Goal: Transaction & Acquisition: Subscribe to service/newsletter

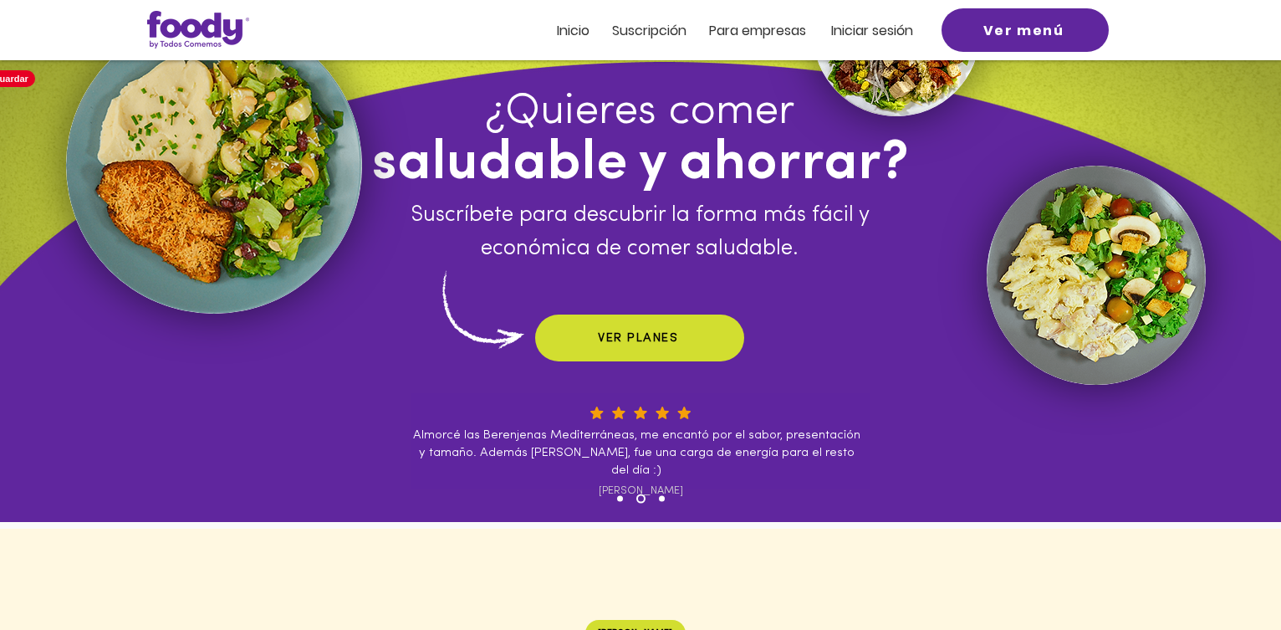
scroll to position [167, 0]
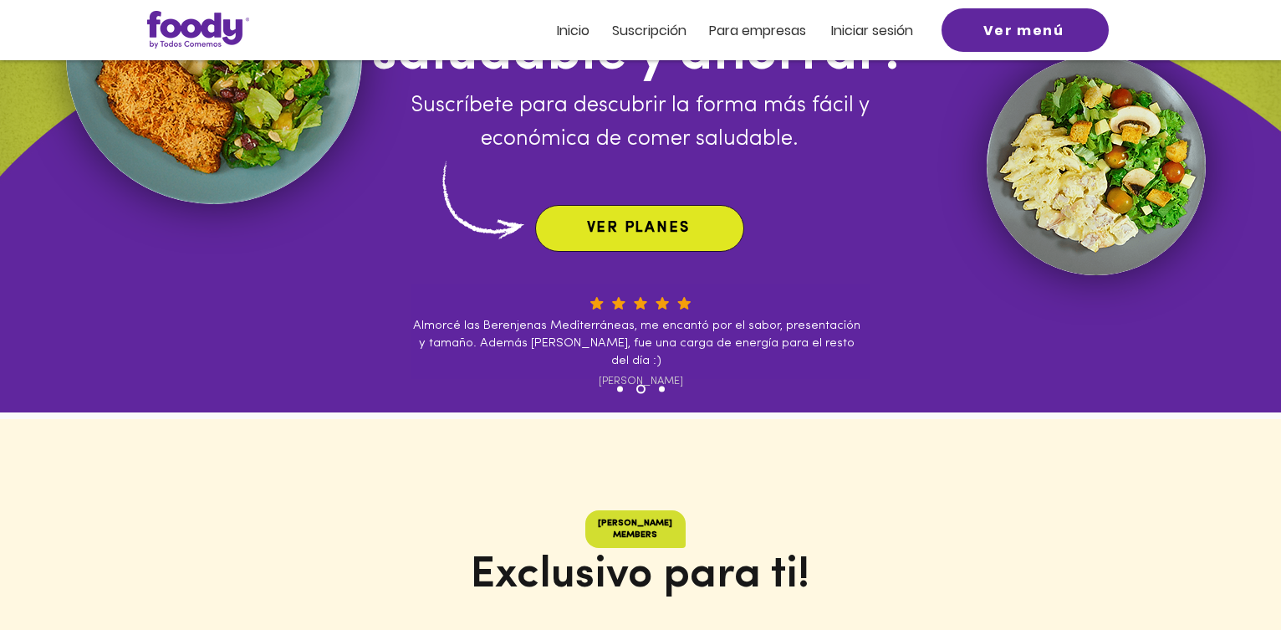
click at [650, 221] on span "VER PLANES" at bounding box center [638, 228] width 103 height 15
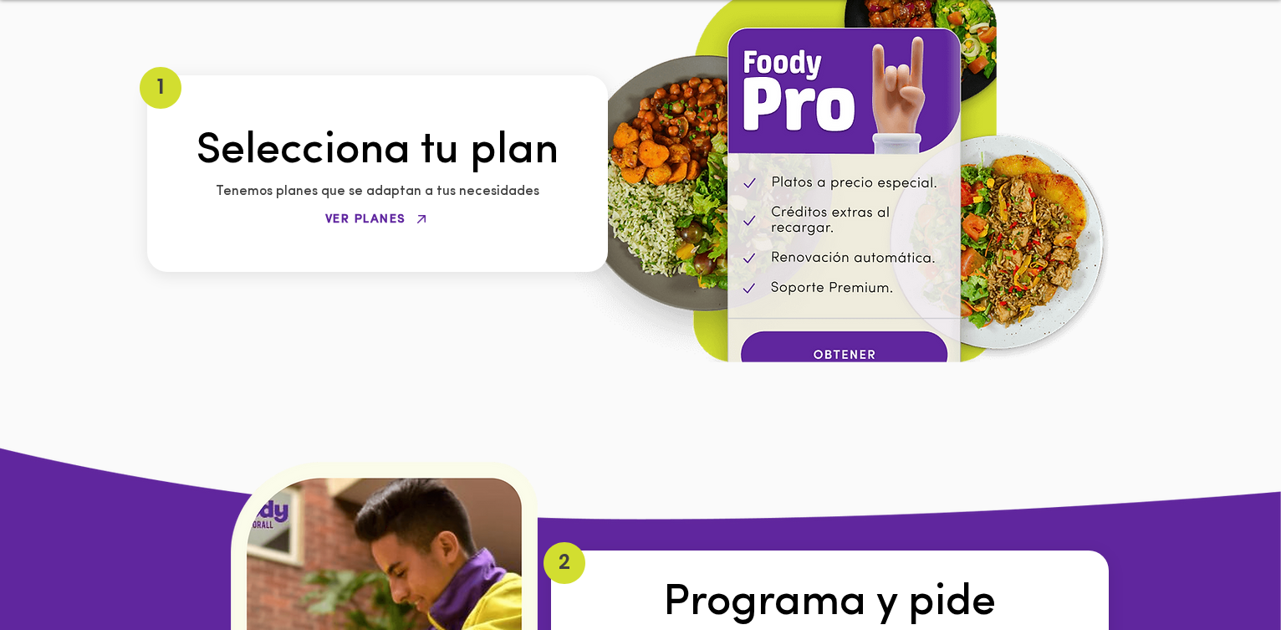
scroll to position [2226, 0]
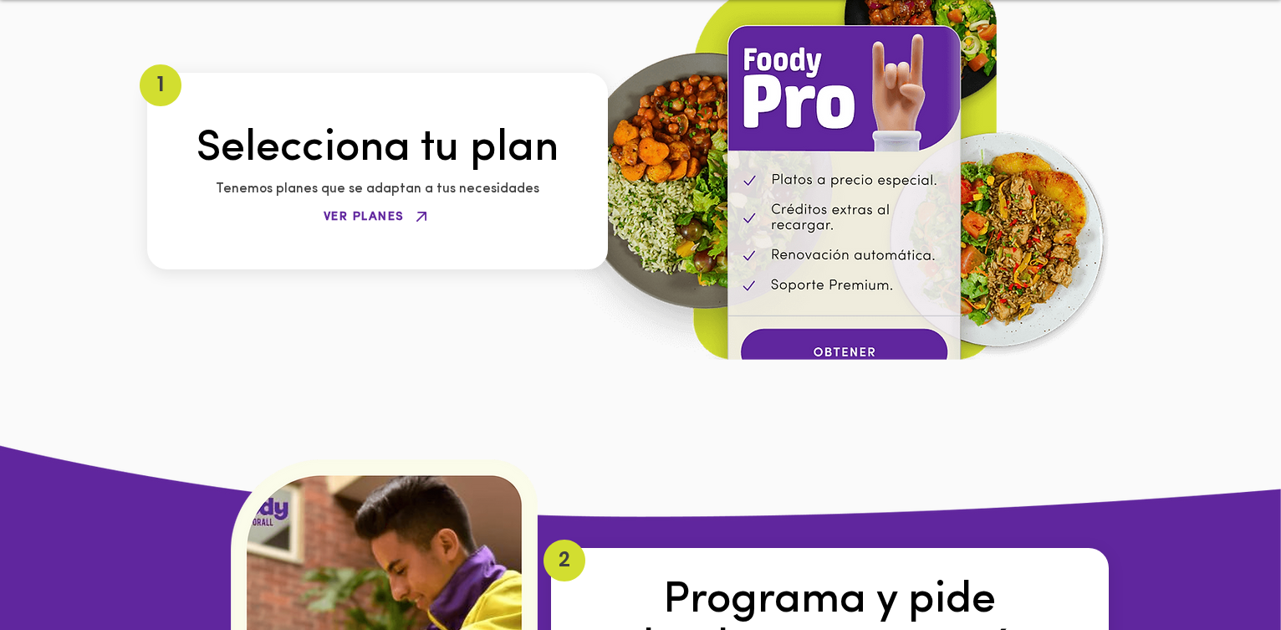
click at [411, 207] on icon "VER PLANES" at bounding box center [421, 217] width 20 height 20
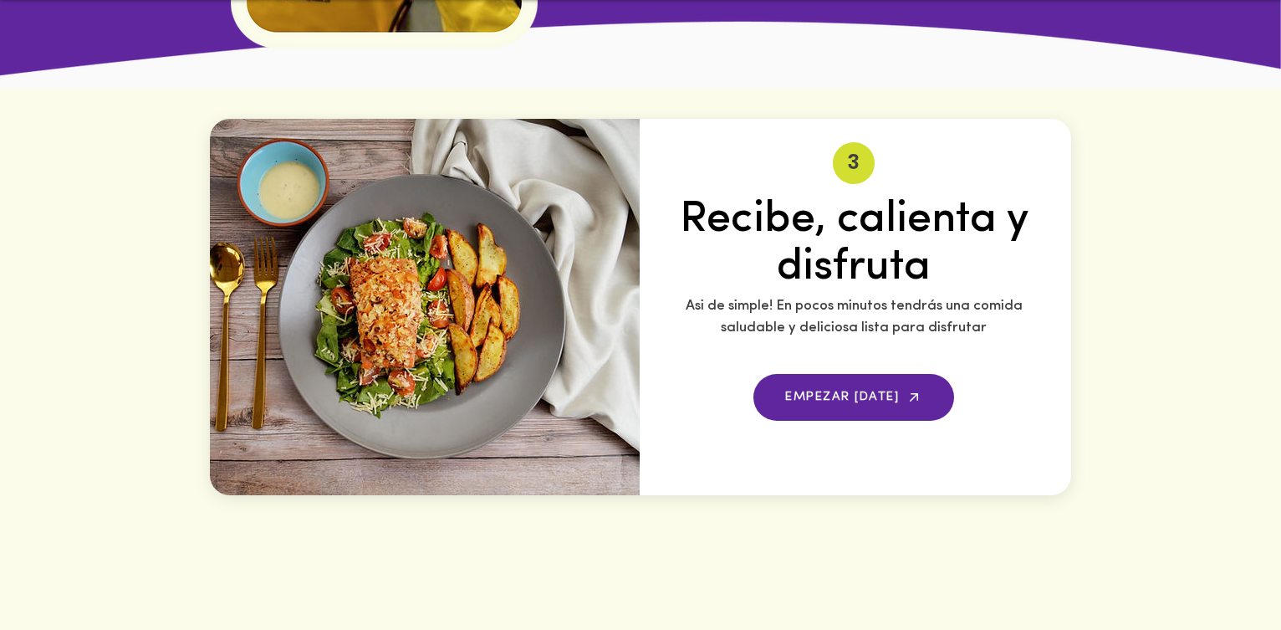
scroll to position [3062, 0]
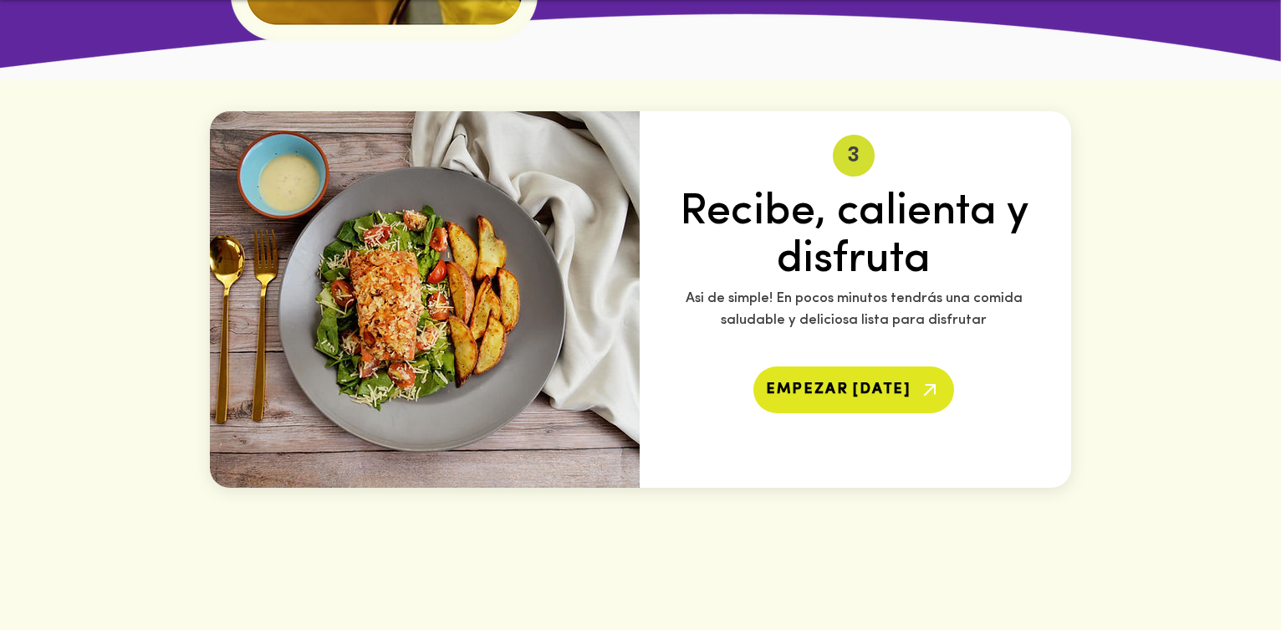
click at [834, 382] on span "EMPEZAR [DATE]" at bounding box center [838, 389] width 145 height 15
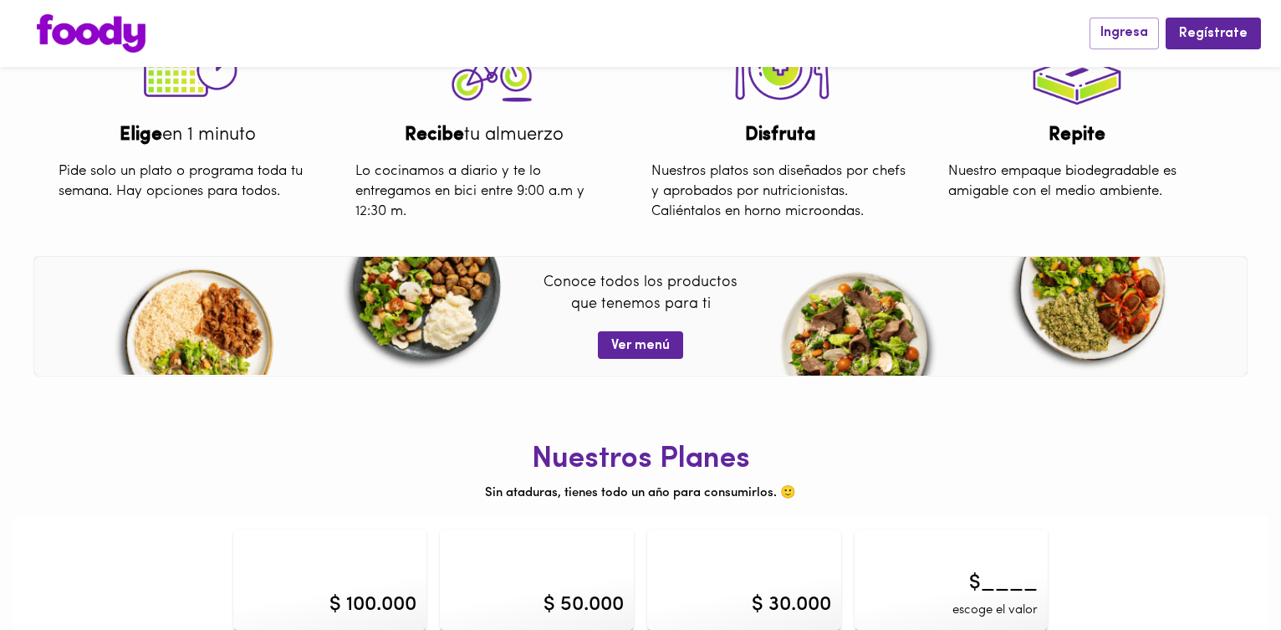
scroll to position [646, 0]
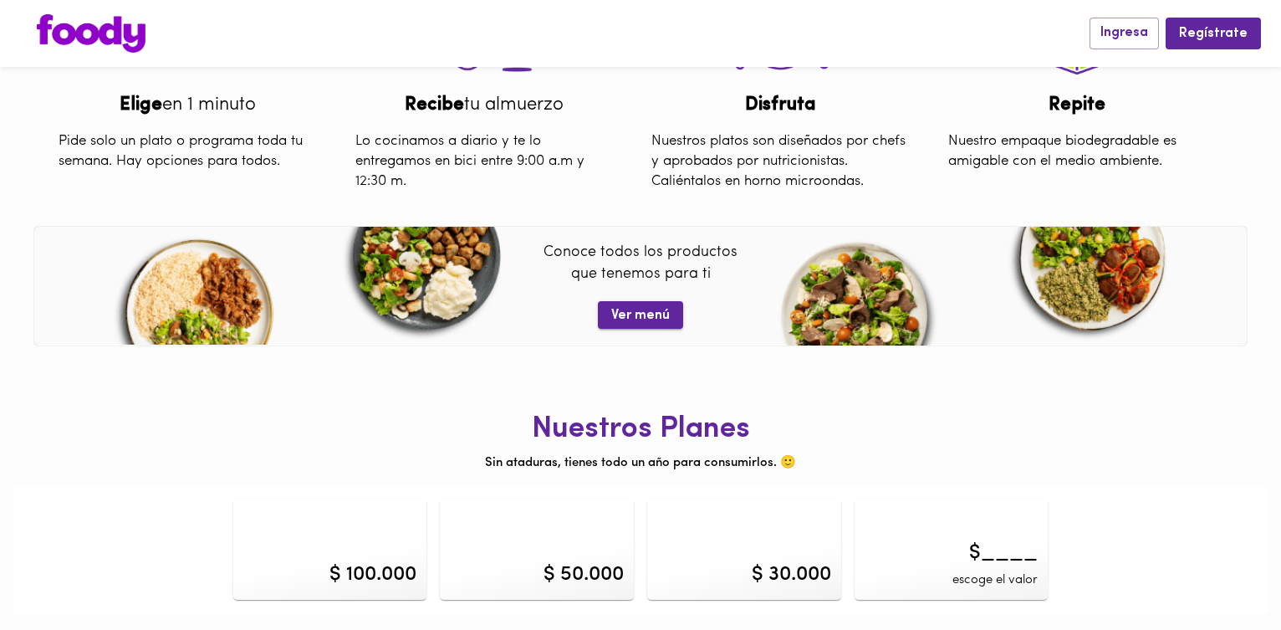
click at [640, 310] on span "Ver menú" at bounding box center [640, 316] width 59 height 16
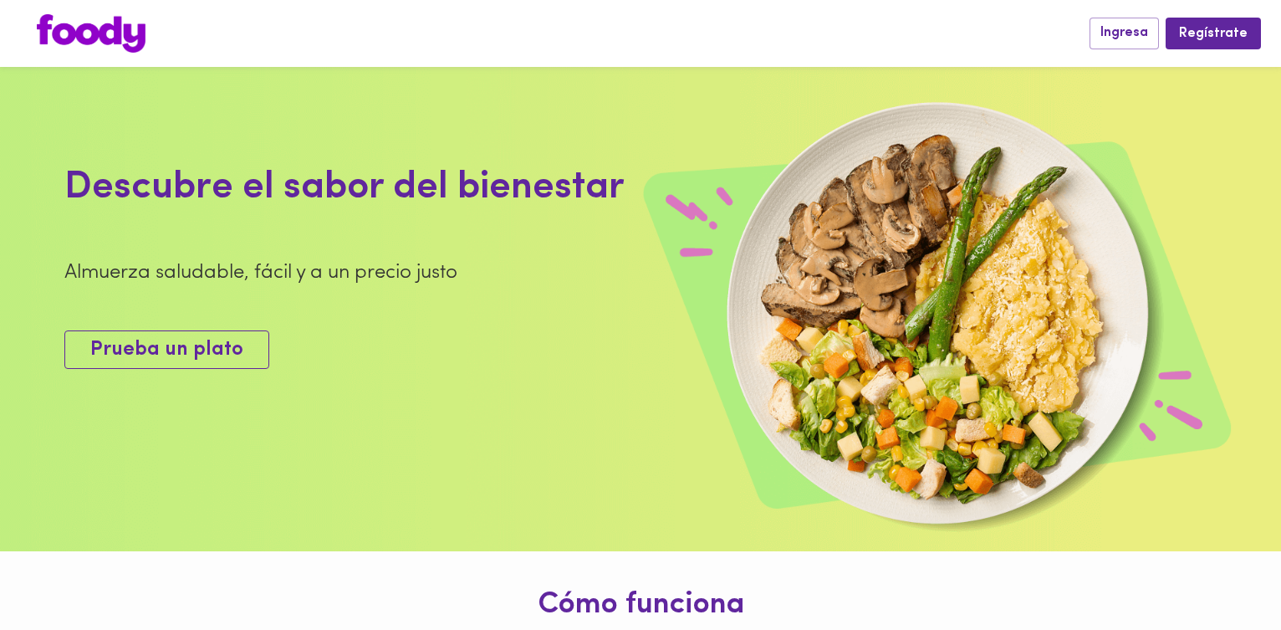
click at [186, 349] on span "Prueba un plato" at bounding box center [166, 350] width 153 height 24
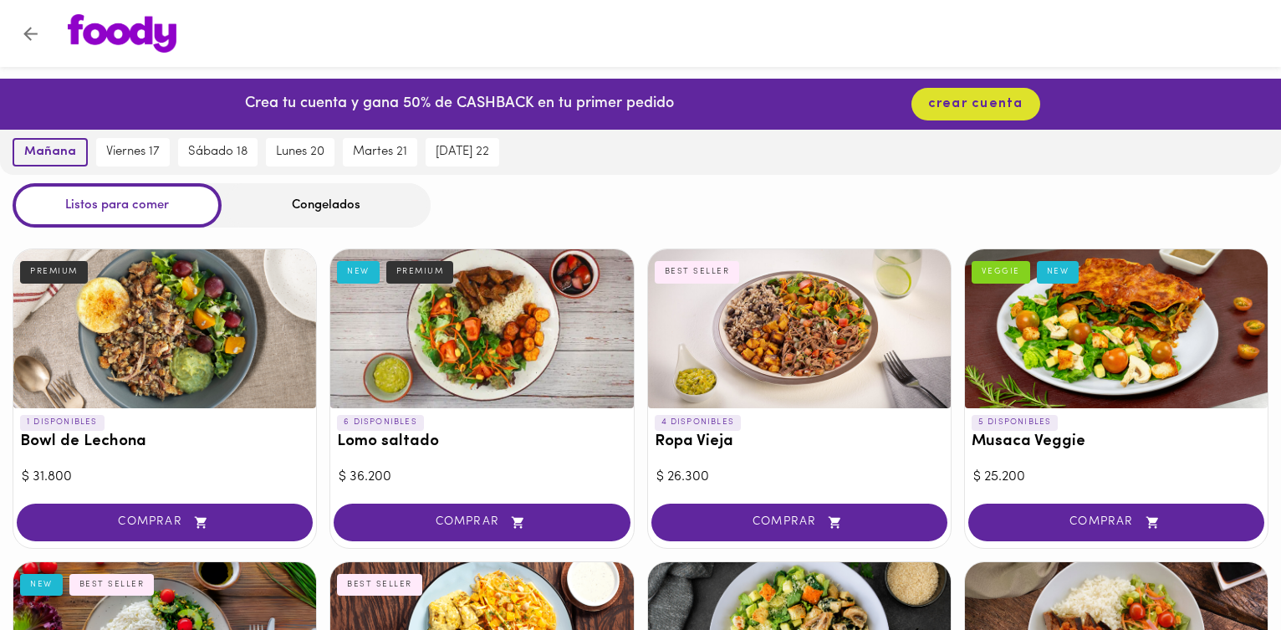
click at [49, 156] on span "mañana" at bounding box center [50, 152] width 52 height 15
